Goal: Task Accomplishment & Management: Use online tool/utility

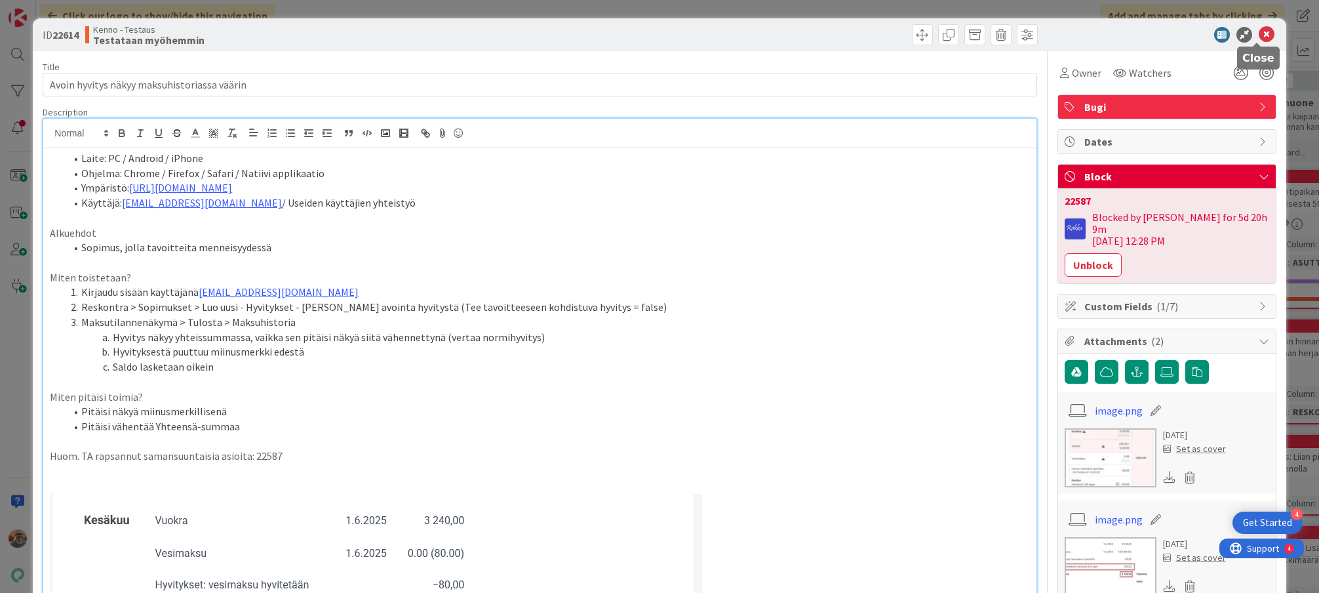
click at [1260, 35] on icon at bounding box center [1266, 35] width 16 height 16
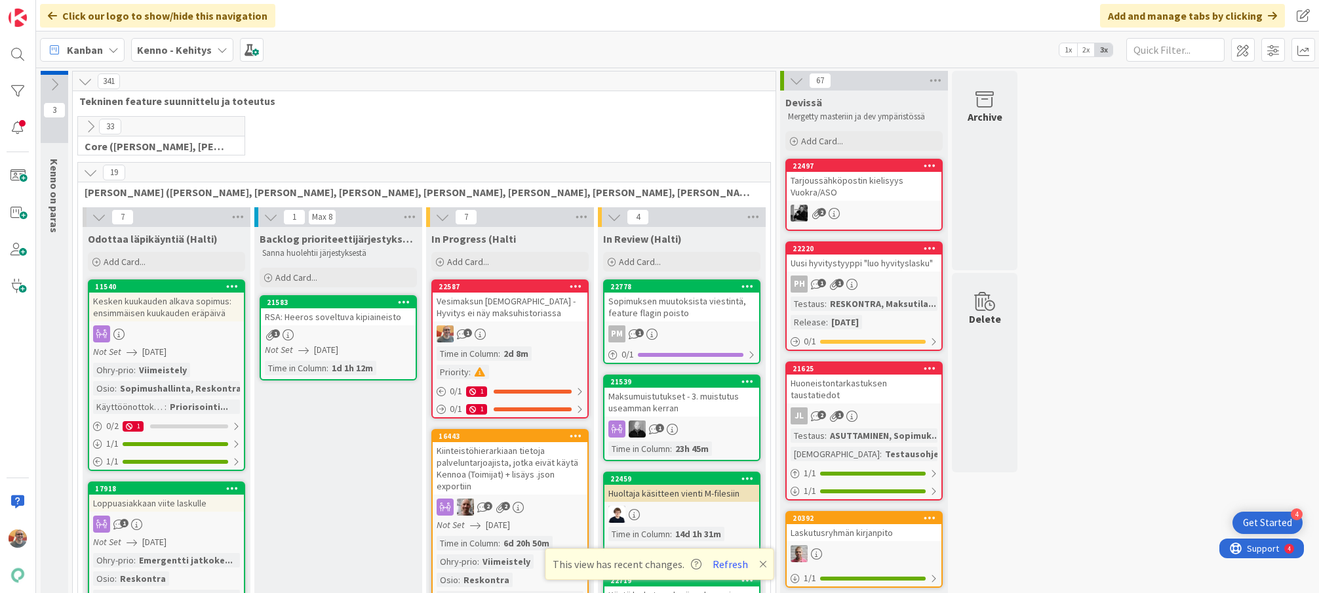
scroll to position [3, 0]
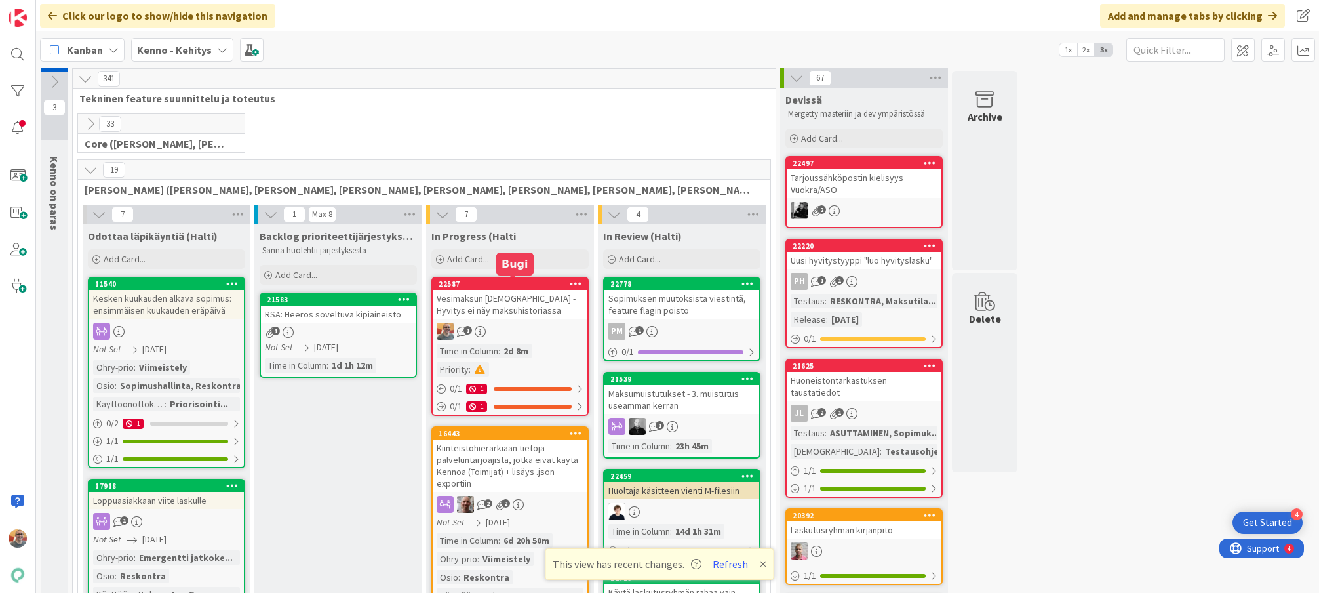
click at [544, 305] on div "Vesimaksun [DEMOGRAPHIC_DATA] - Hyvitys ei näy maksuhistoriassa" at bounding box center [510, 304] width 155 height 29
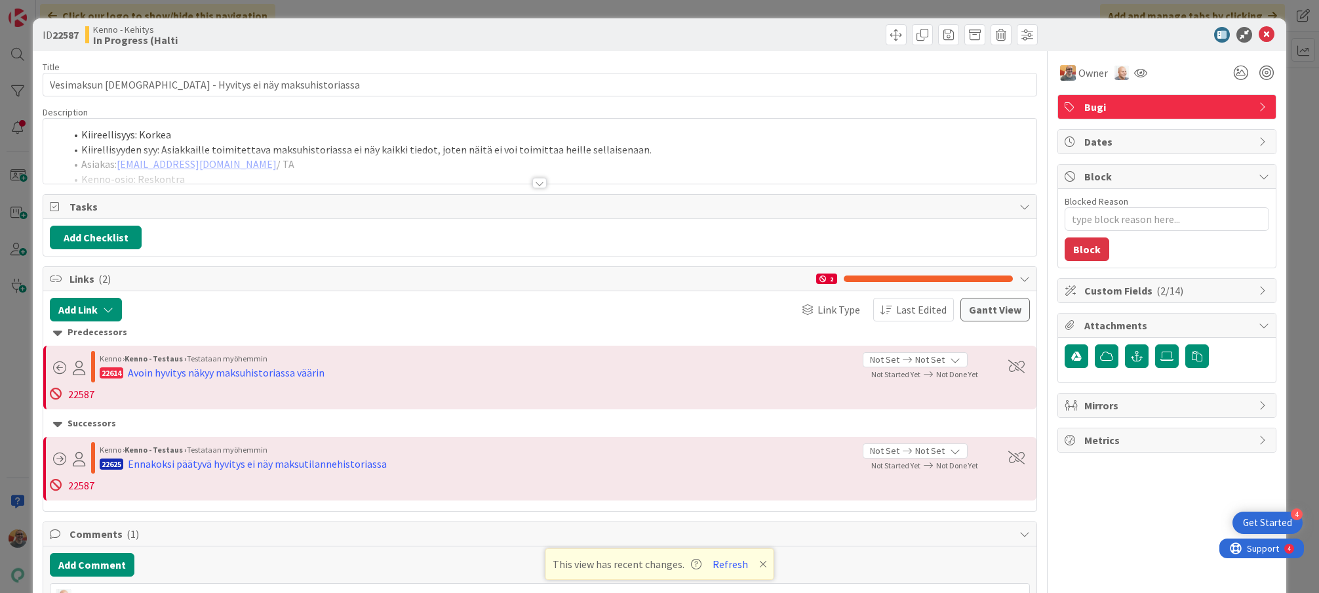
type textarea "x"
click at [368, 146] on div "Basse Nyberg just joined Basse Nyberg joined 42 m ago Kiireellisyys: Korkea Kii…" at bounding box center [539, 151] width 992 height 65
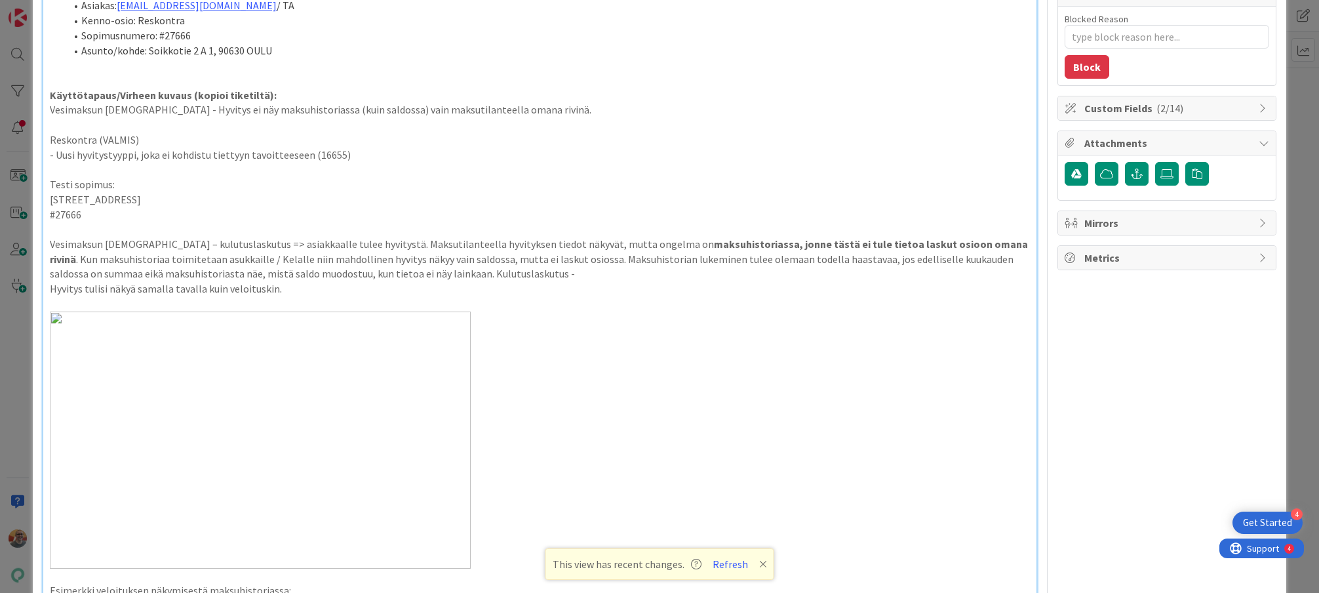
scroll to position [242, 0]
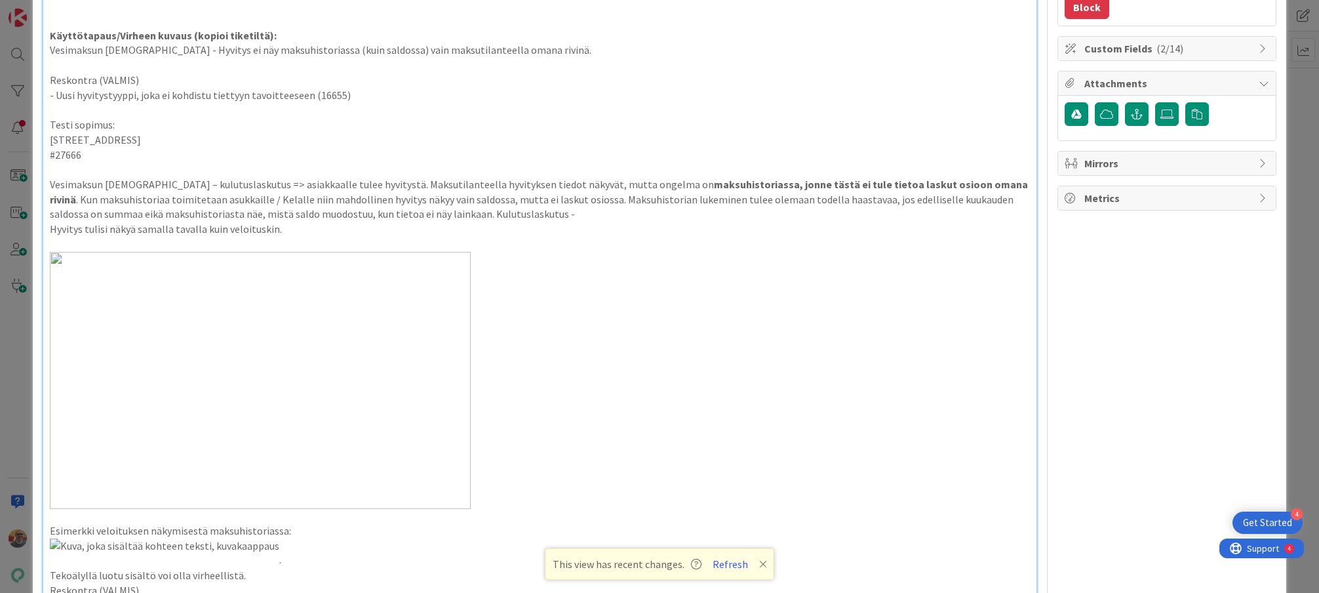
click at [369, 159] on p "#27666" at bounding box center [539, 154] width 979 height 15
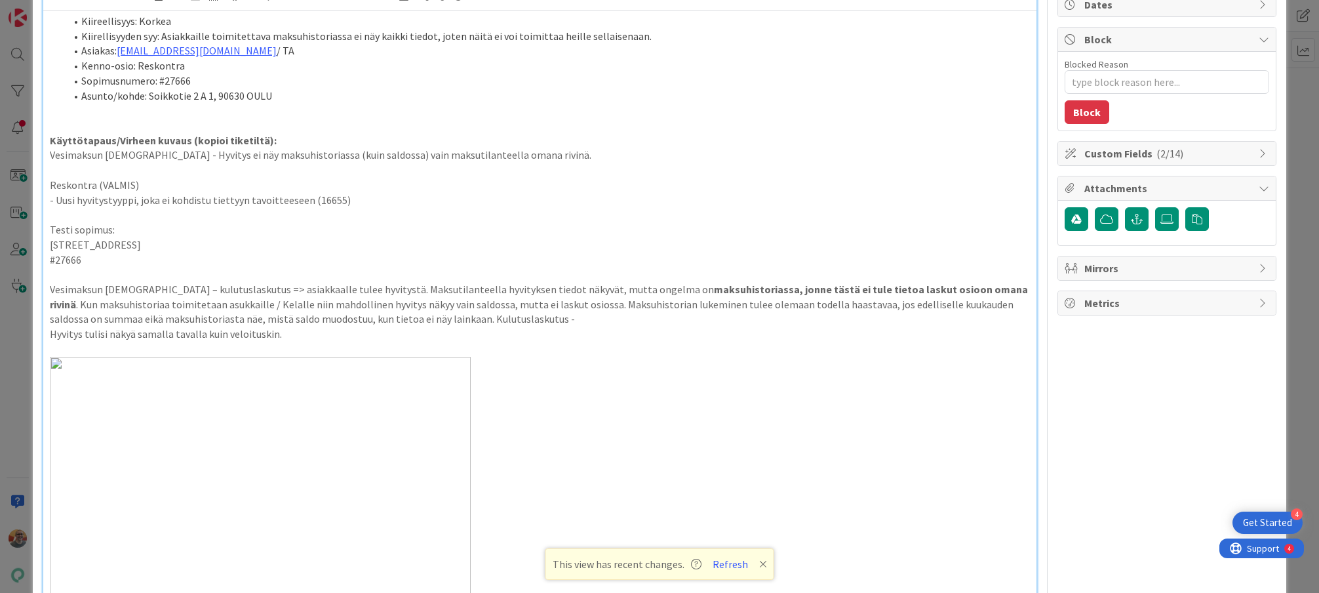
scroll to position [0, 0]
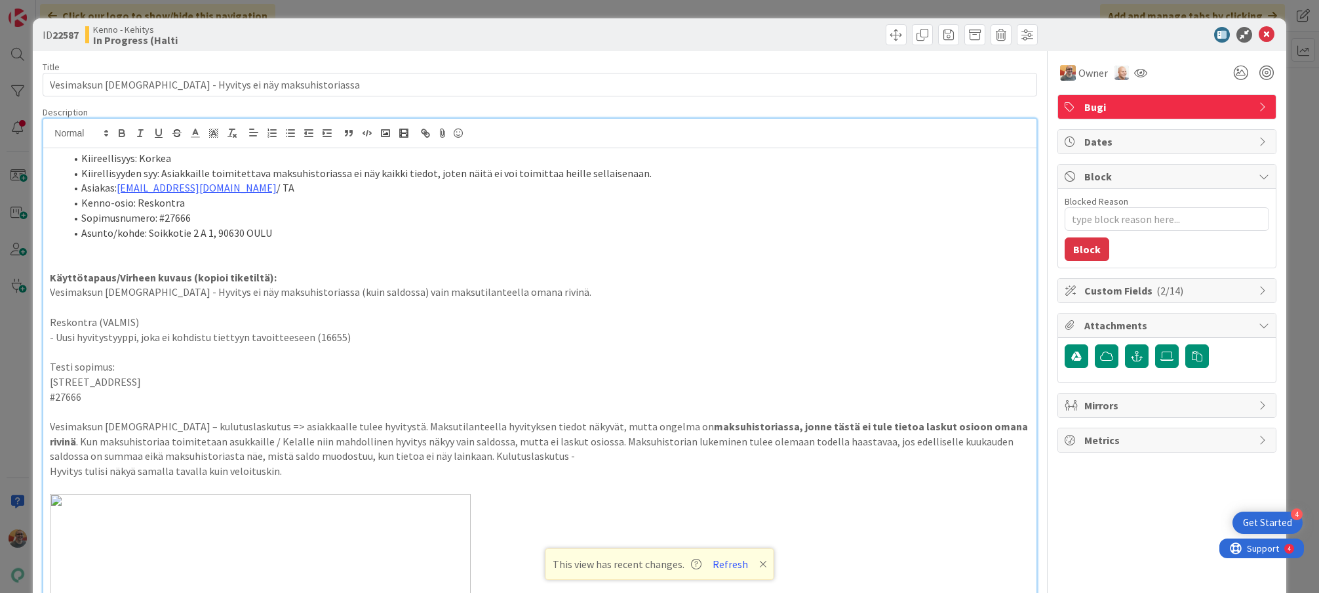
click at [276, 260] on p at bounding box center [539, 262] width 979 height 15
click at [298, 310] on p at bounding box center [539, 307] width 979 height 15
click at [369, 244] on p at bounding box center [539, 247] width 979 height 15
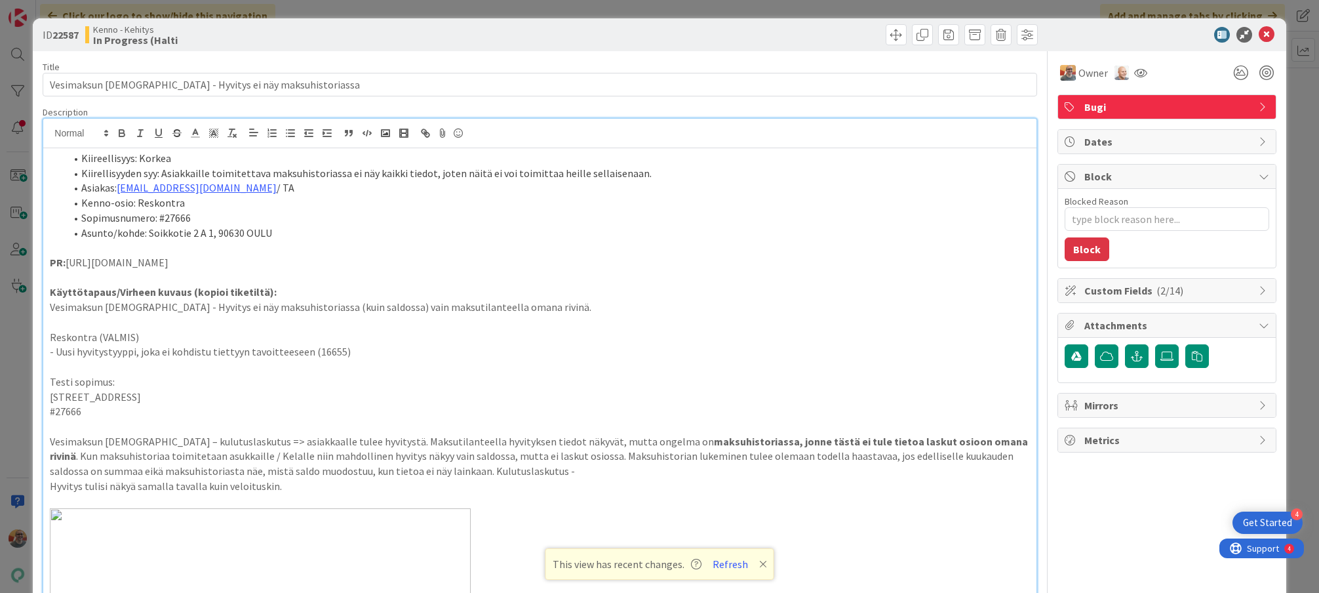
type textarea "x"
